Goal: Information Seeking & Learning: Check status

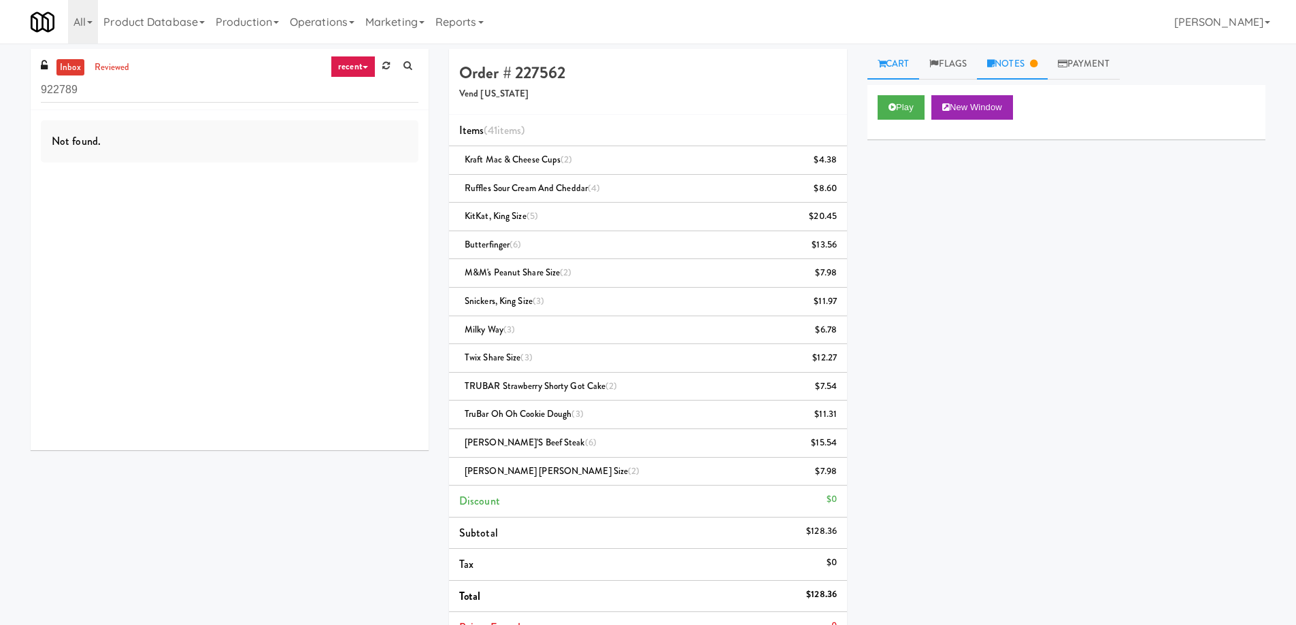
click at [1017, 63] on link "Notes" at bounding box center [1012, 64] width 71 height 31
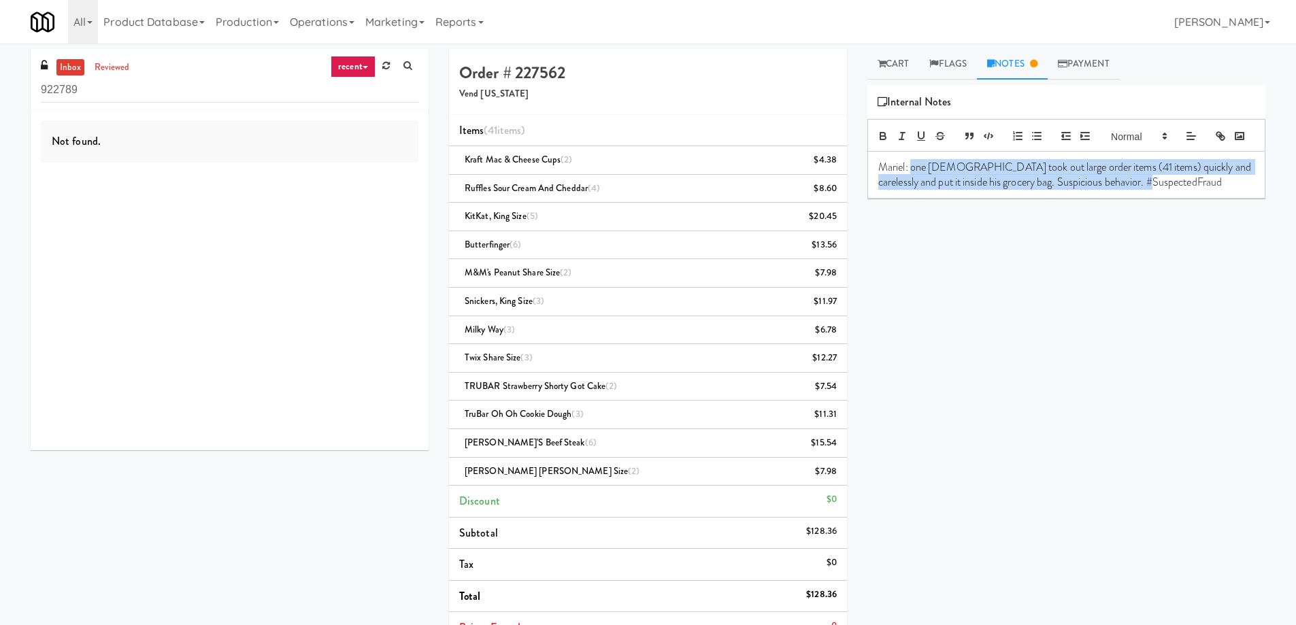
drag, startPoint x: 1177, startPoint y: 205, endPoint x: 912, endPoint y: 182, distance: 265.5
click at [912, 182] on p "Mariel: one male took out large order items (41 items) quickly and carelessly a…" at bounding box center [1066, 175] width 376 height 31
copy p "one male took out large order items (41 items) quickly and carelessly and put i…"
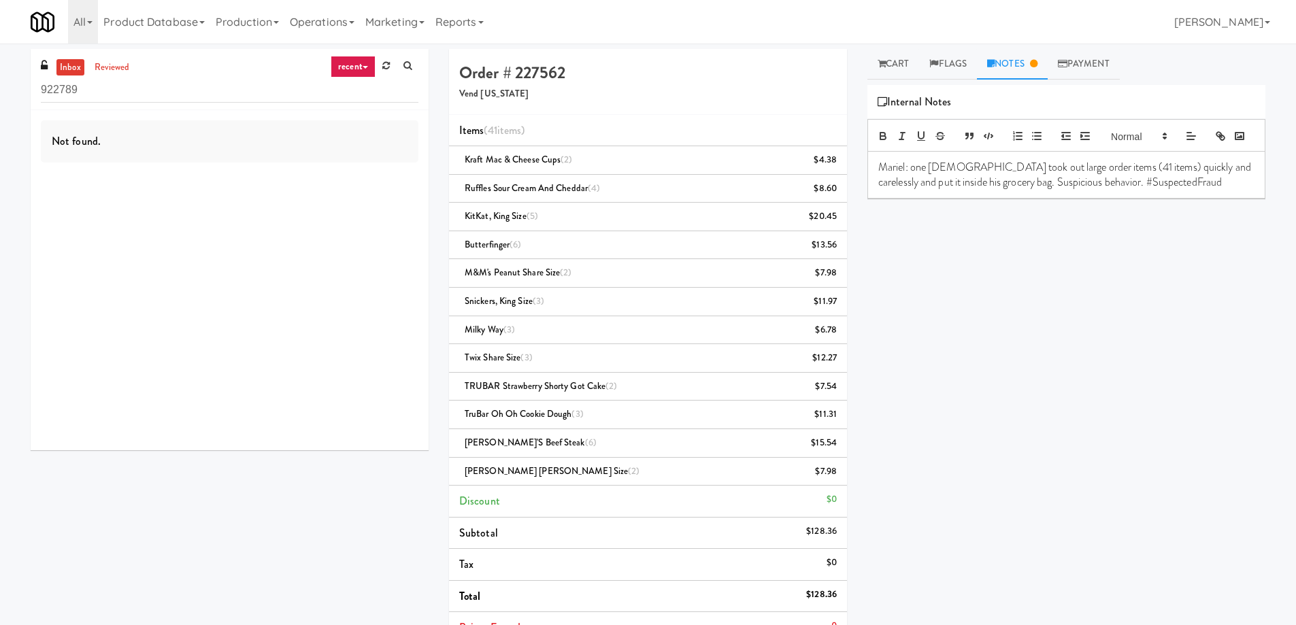
click at [886, 186] on p "Mariel: one male took out large order items (41 items) quickly and carelessly a…" at bounding box center [1066, 175] width 376 height 31
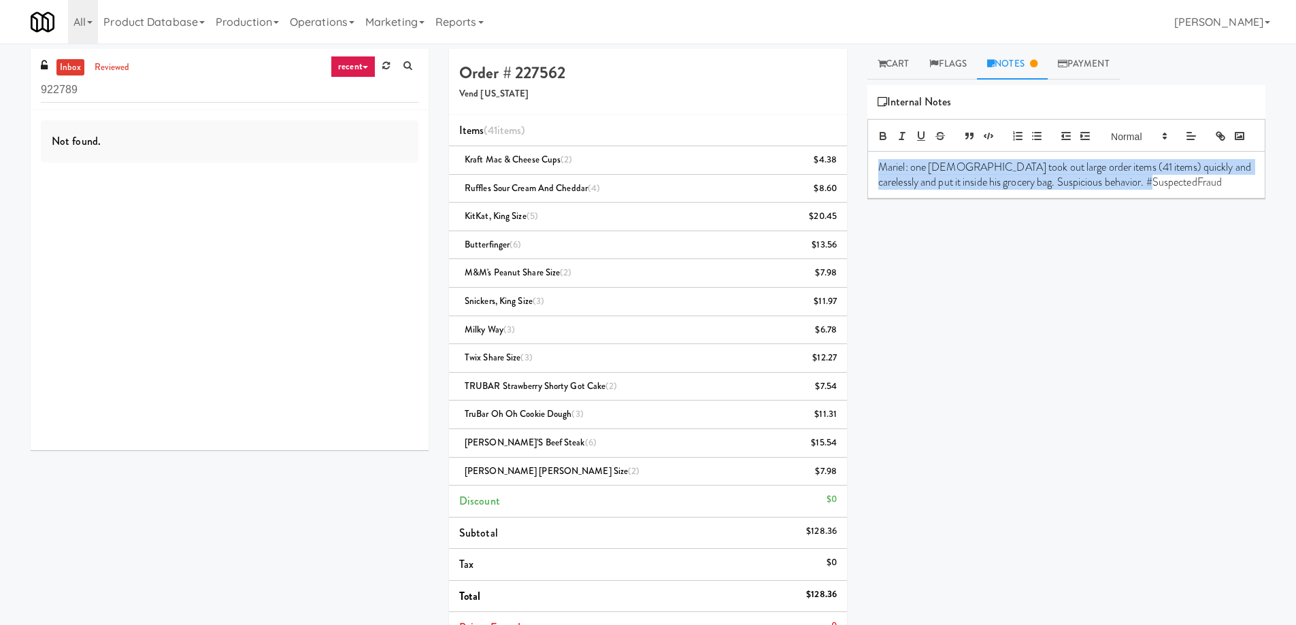
drag, startPoint x: 886, startPoint y: 186, endPoint x: 1200, endPoint y: 220, distance: 315.4
click at [1200, 220] on div "Play New Window Primary Flag Clear Flag if unable to determine what was taken o…" at bounding box center [1066, 340] width 398 height 510
copy p "Mariel: one male took out large order items (41 items) quickly and carelessly a…"
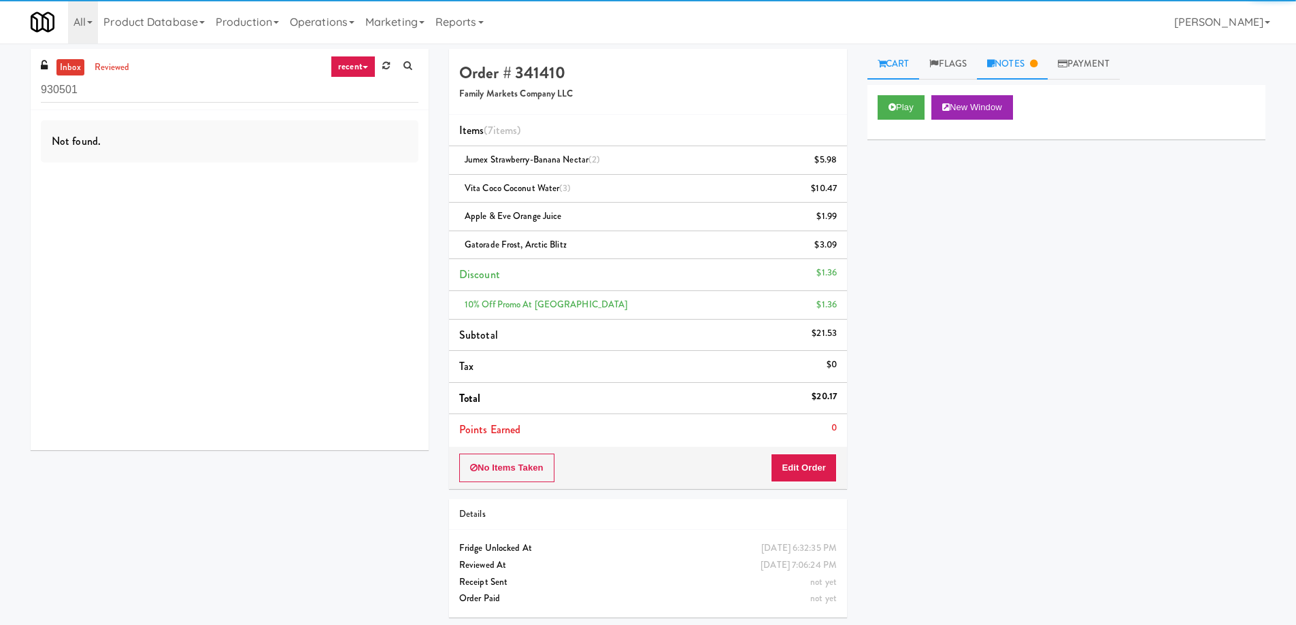
click at [1024, 60] on link "Notes" at bounding box center [1012, 64] width 71 height 31
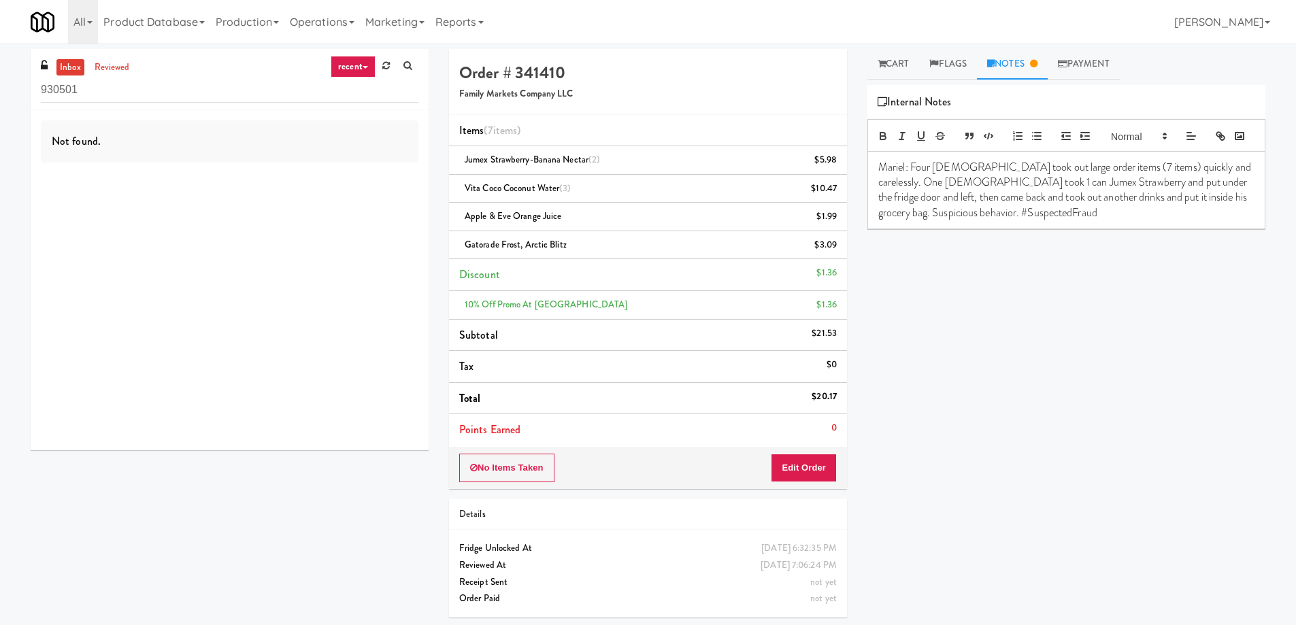
click at [894, 185] on p "Mariel: Four [DEMOGRAPHIC_DATA] took out large order items (7 items) quickly an…" at bounding box center [1066, 190] width 376 height 61
drag, startPoint x: 894, startPoint y: 185, endPoint x: 1208, endPoint y: 184, distance: 314.2
click at [1208, 184] on p "Mariel: Four [DEMOGRAPHIC_DATA] took out large order items (7 items) quickly an…" at bounding box center [1066, 190] width 376 height 61
copy p "Mariel: Four males took out large order items (7 items) quickly and carelessly."
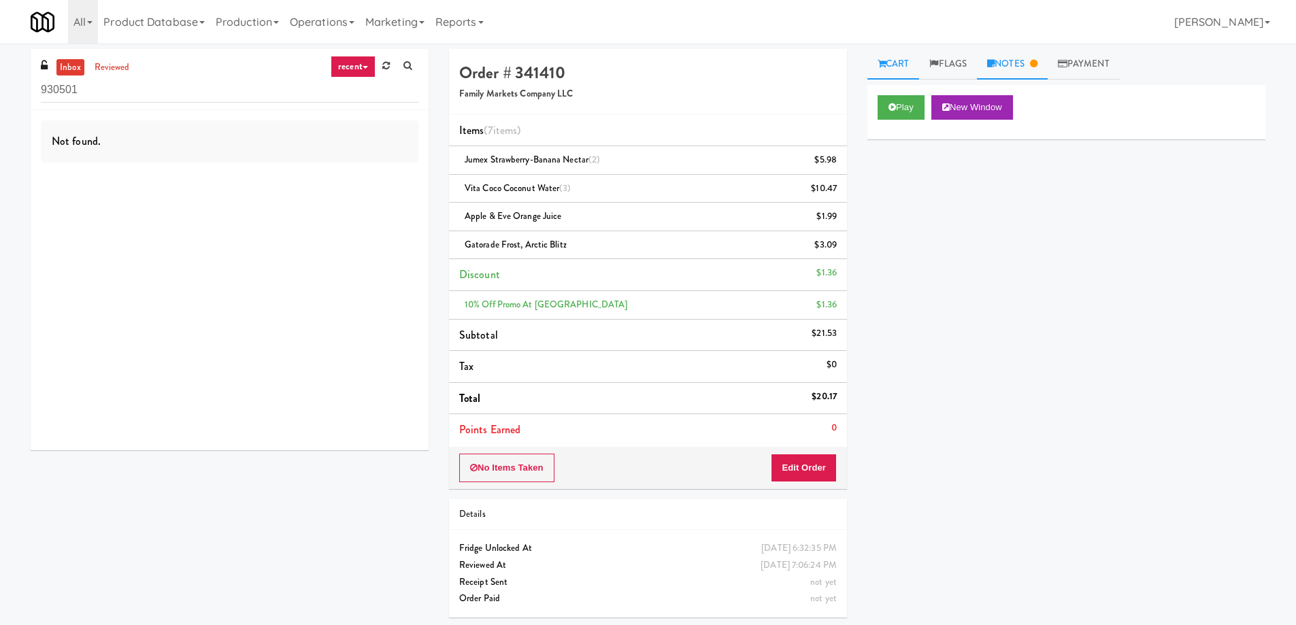
click at [1004, 61] on link "Notes" at bounding box center [1012, 64] width 71 height 31
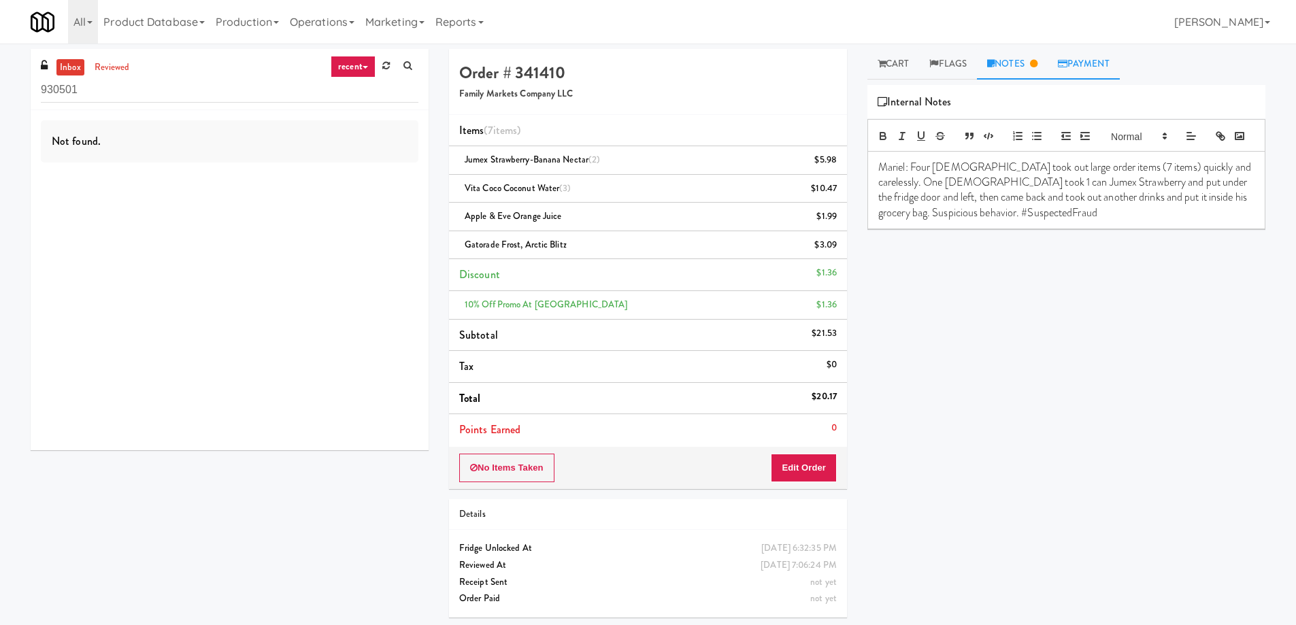
click at [1091, 56] on link "Payment" at bounding box center [1083, 64] width 72 height 31
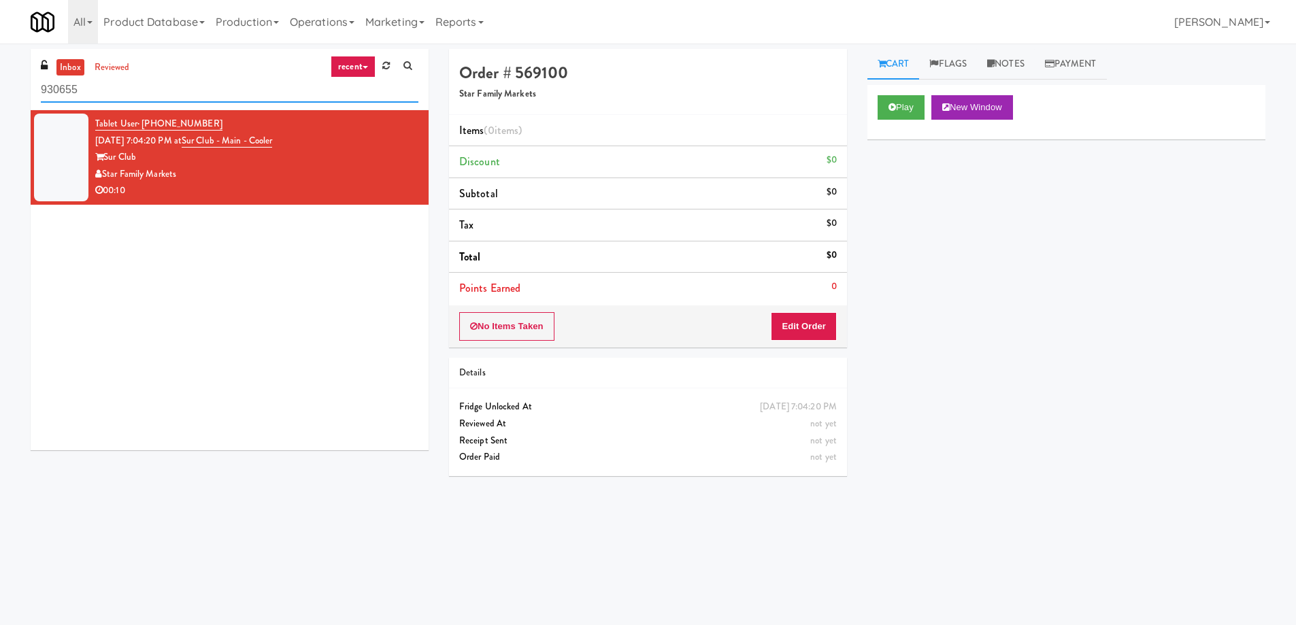
click at [186, 85] on input "930655" at bounding box center [229, 90] width 377 height 25
paste input "City Gate - Cooler"
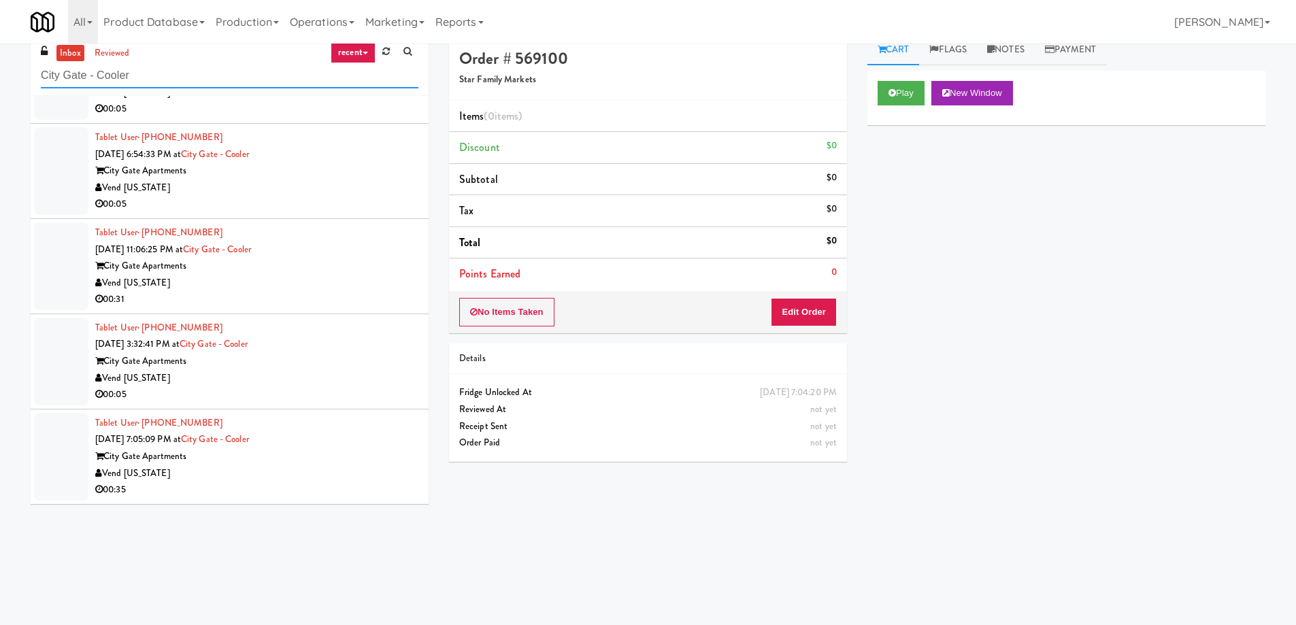
scroll to position [44, 0]
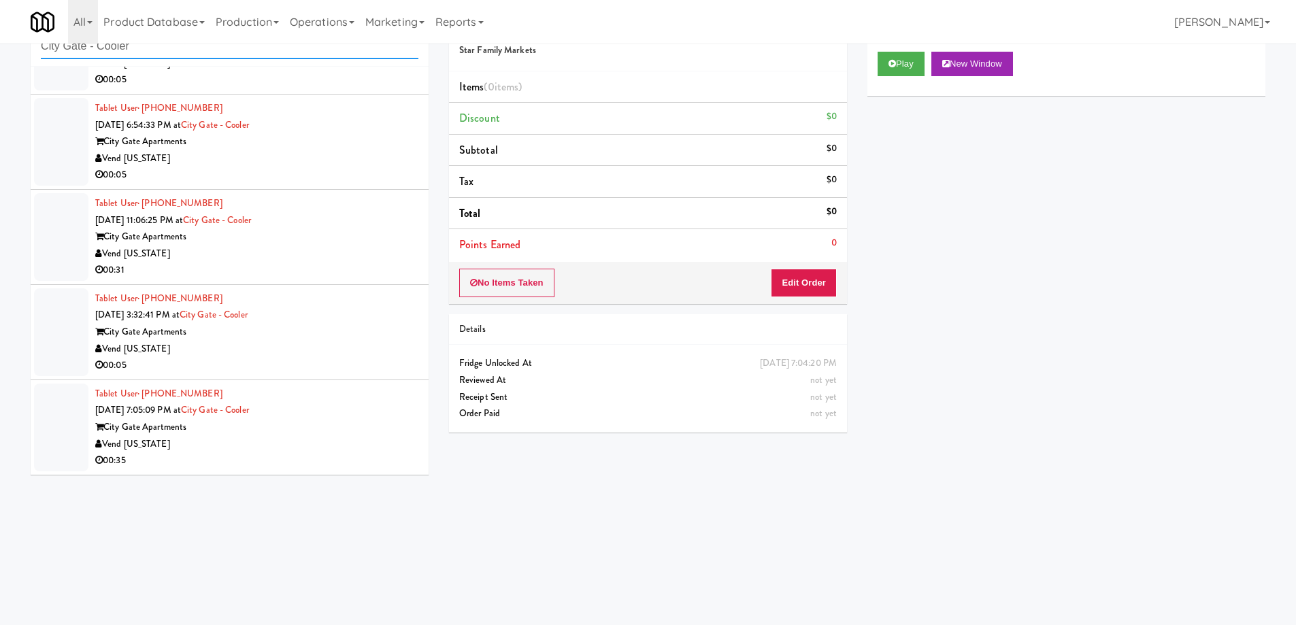
type input "City Gate - Cooler"
click at [293, 399] on div "Tablet User · (720) 755-4438 Aug 24, 2025 7:05:09 PM at City Gate - Cooler City…" at bounding box center [256, 428] width 323 height 84
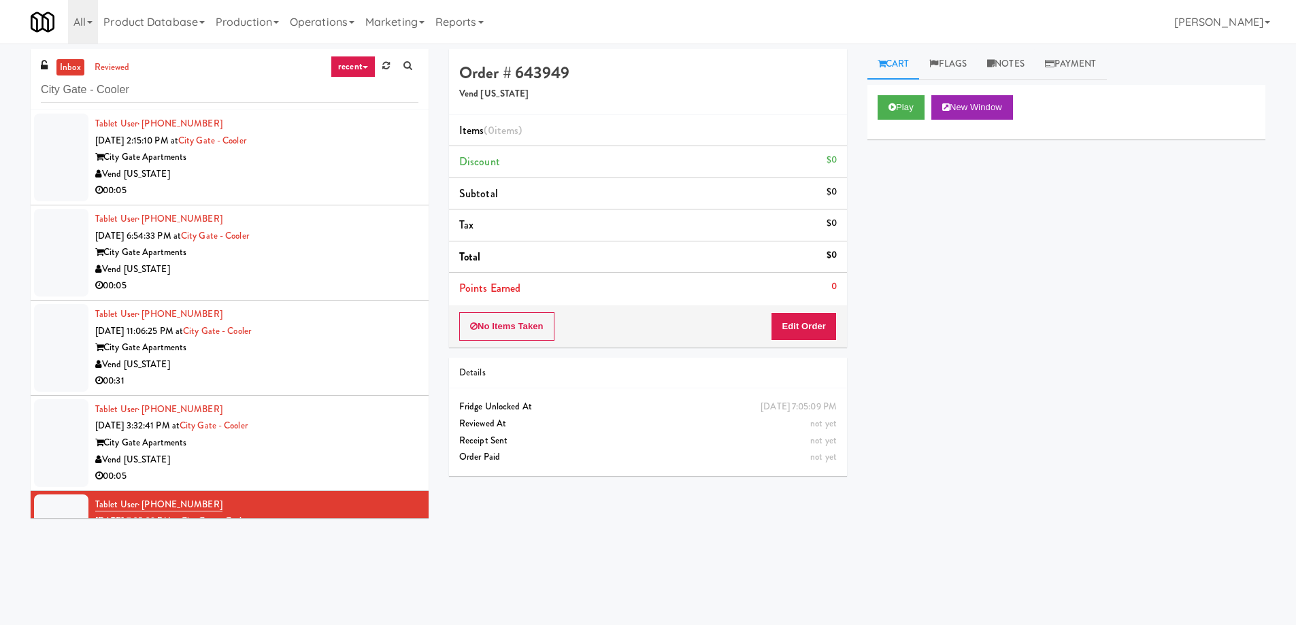
scroll to position [67, 0]
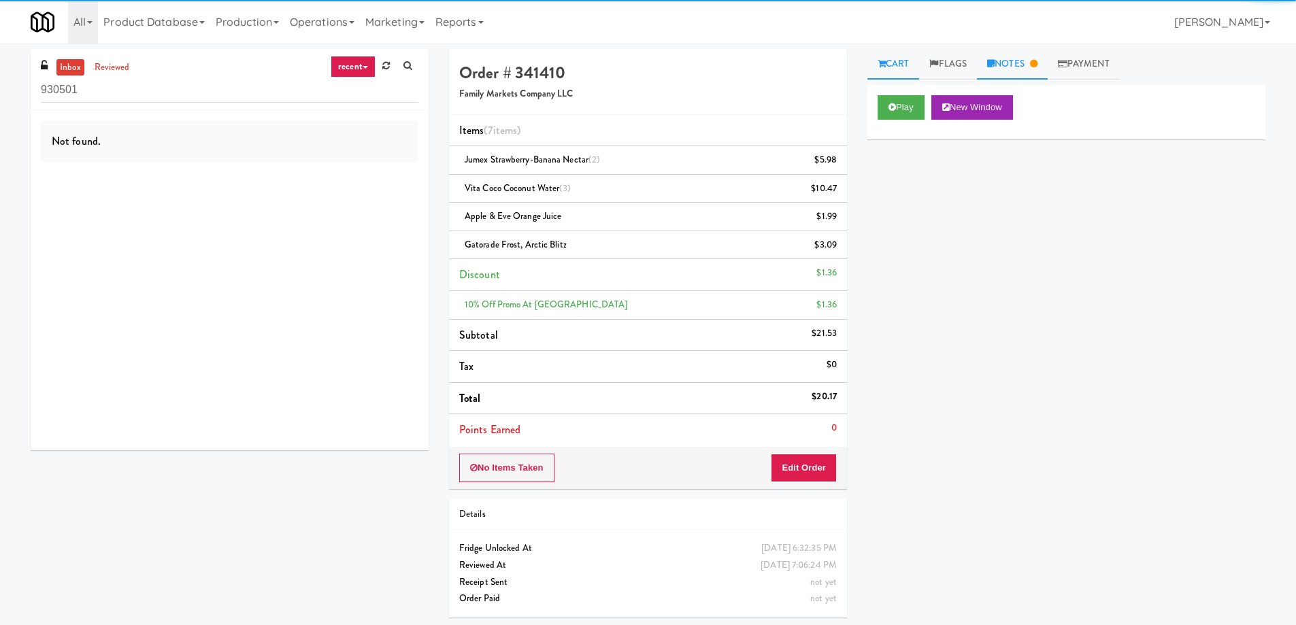
click at [1008, 65] on link "Notes" at bounding box center [1012, 64] width 71 height 31
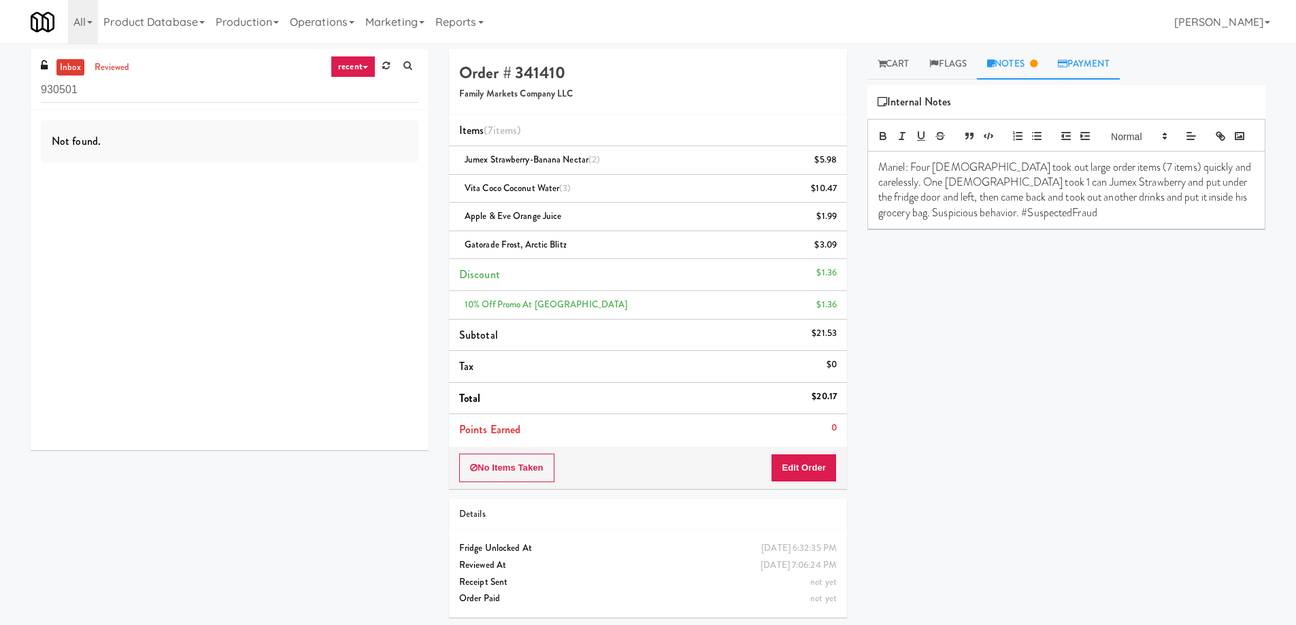
click at [1088, 66] on link "Payment" at bounding box center [1083, 64] width 72 height 31
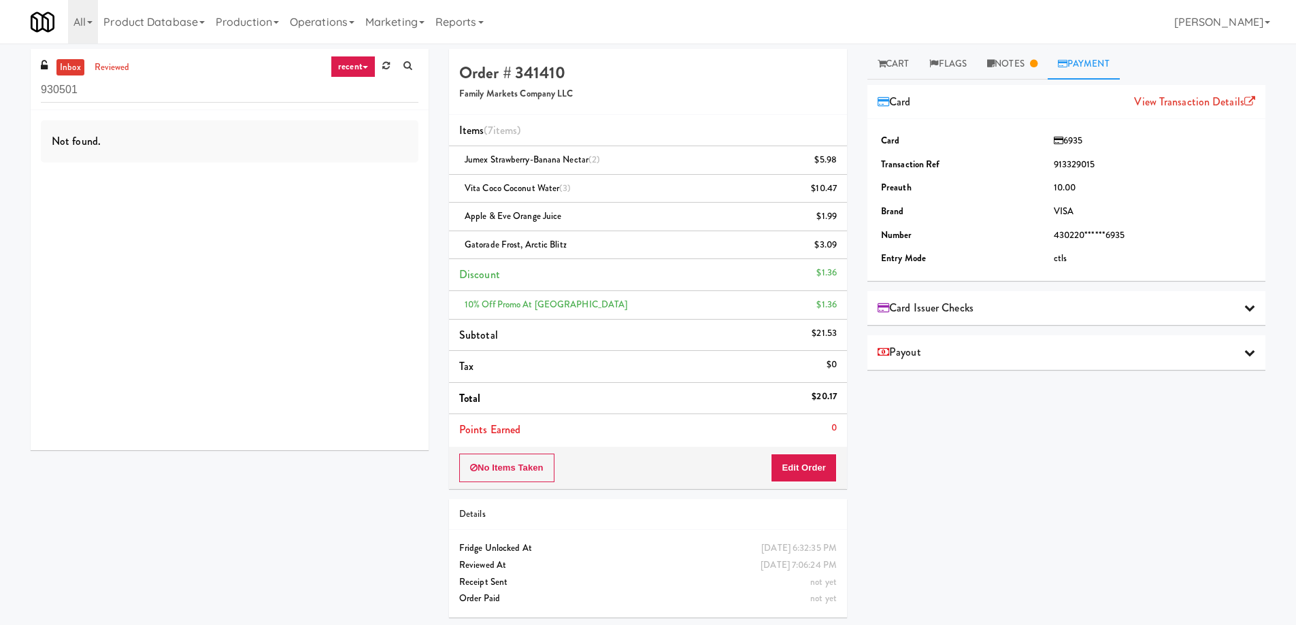
click at [1006, 46] on div "inbox reviewed recent all unclear take inventory issue suspicious failed recent…" at bounding box center [648, 336] width 1296 height 584
click at [1005, 60] on link "Notes" at bounding box center [1012, 64] width 71 height 31
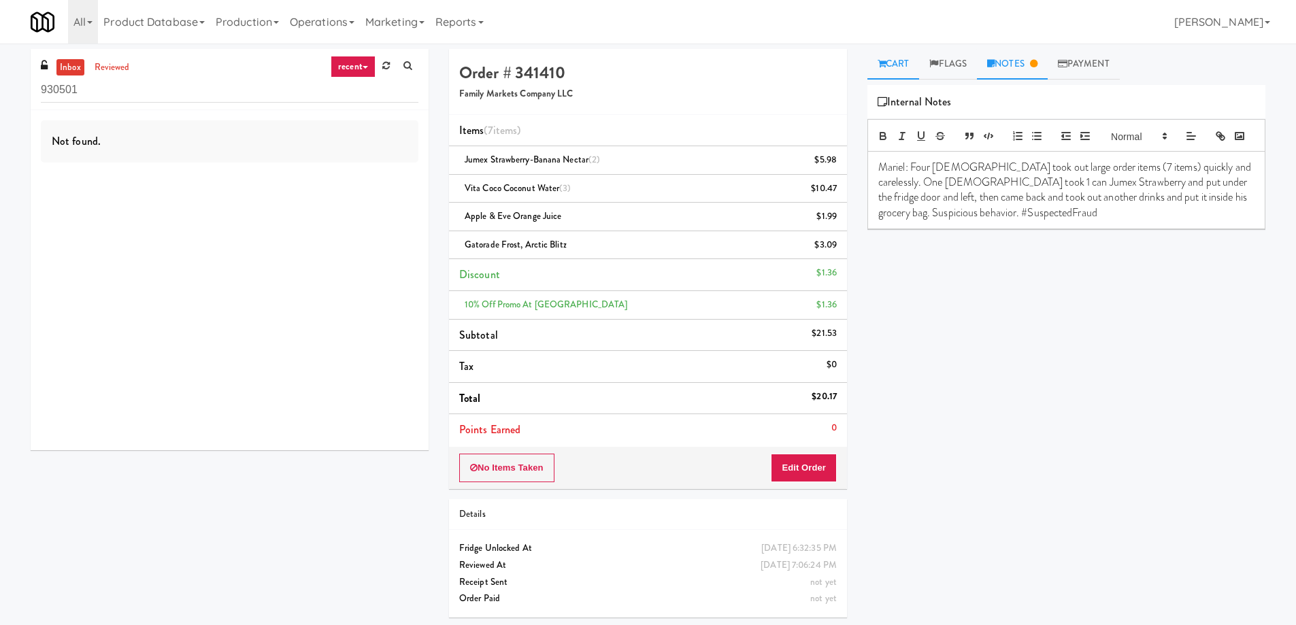
click at [900, 60] on link "Cart" at bounding box center [893, 64] width 52 height 31
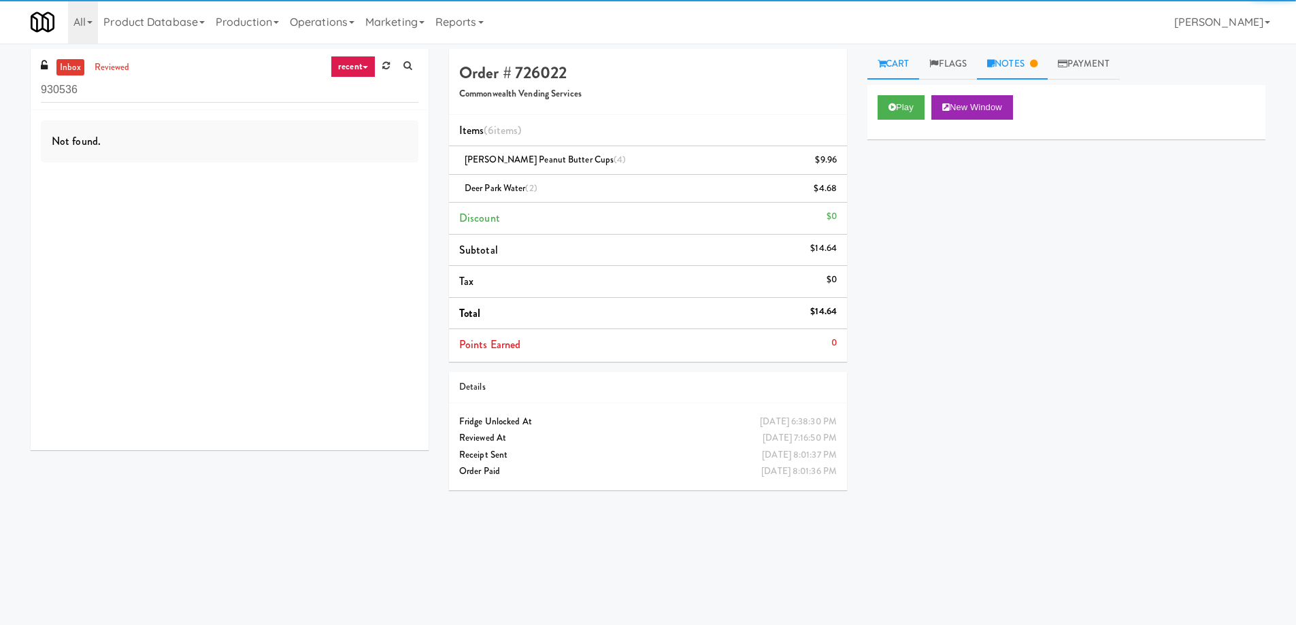
click at [1037, 63] on icon at bounding box center [1033, 63] width 7 height 9
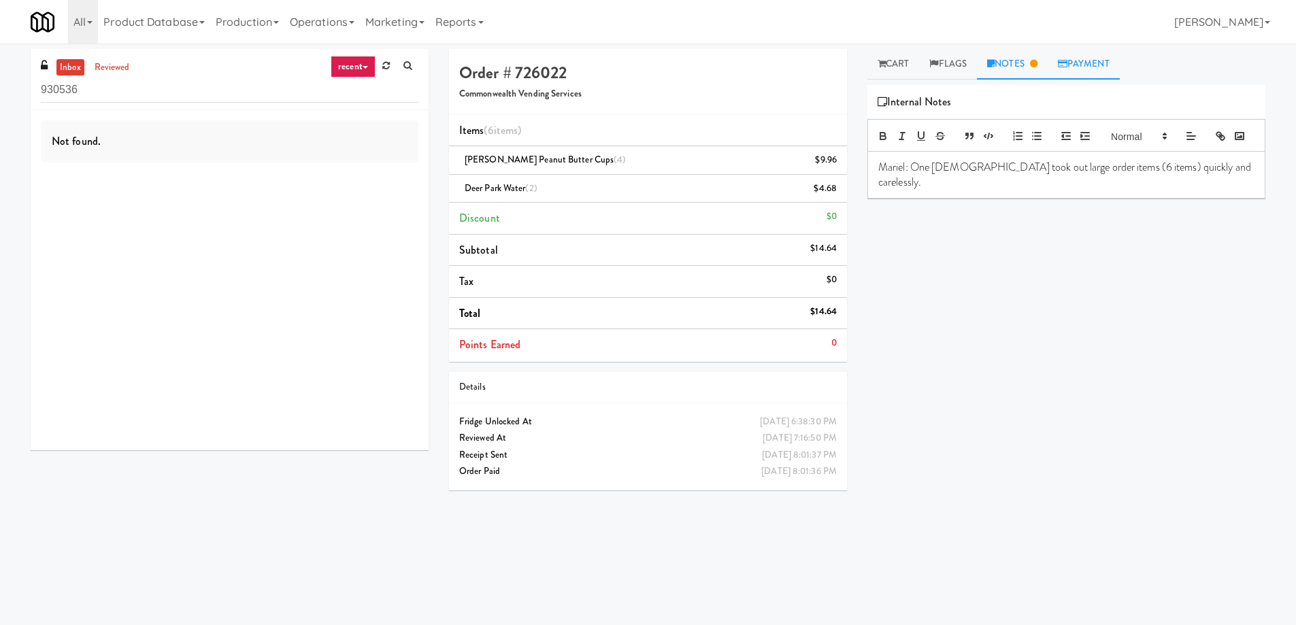
click at [1067, 63] on icon at bounding box center [1063, 63] width 10 height 9
